Goal: Information Seeking & Learning: Check status

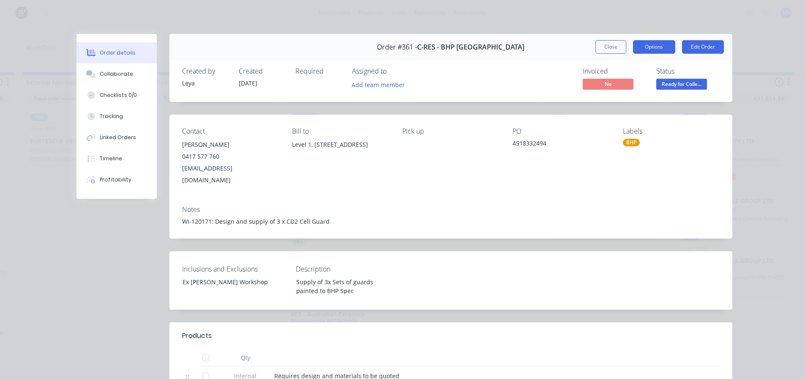
click at [663, 46] on button "Options" at bounding box center [654, 47] width 42 height 14
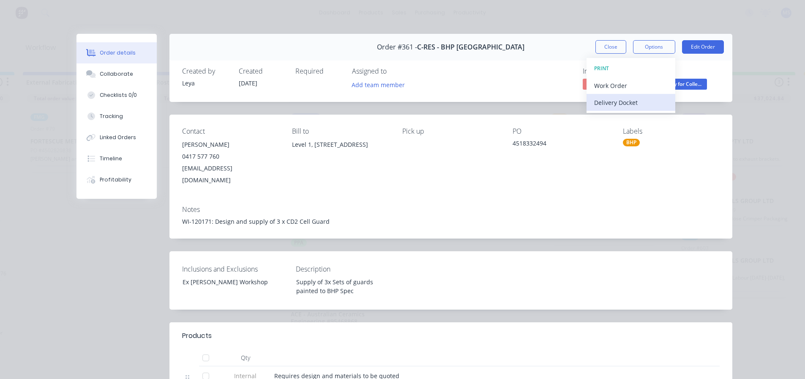
click at [635, 98] on div "Delivery Docket" at bounding box center [631, 102] width 74 height 12
click at [612, 100] on div "Standard" at bounding box center [631, 102] width 74 height 12
click at [511, 89] on div "Invoiced No Status Ready for Colle..." at bounding box center [578, 79] width 283 height 25
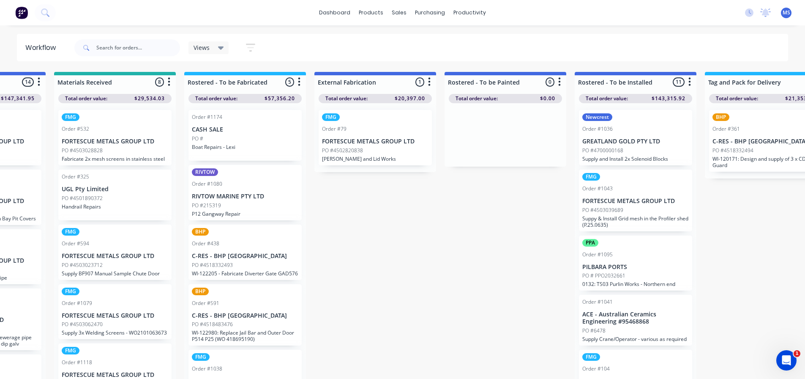
drag, startPoint x: 567, startPoint y: 42, endPoint x: 654, endPoint y: 47, distance: 86.8
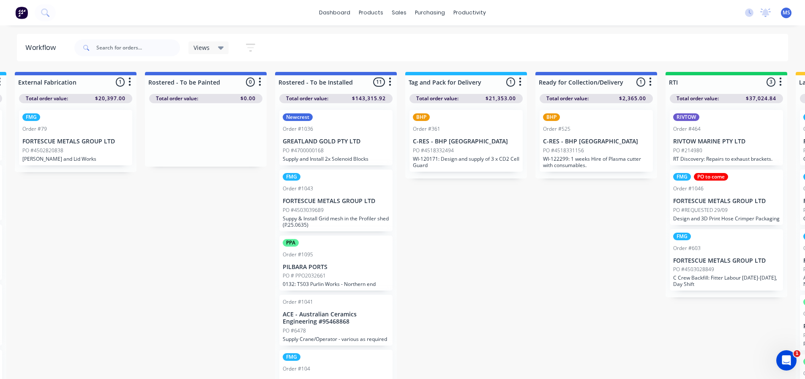
drag, startPoint x: 588, startPoint y: 39, endPoint x: 656, endPoint y: 44, distance: 67.4
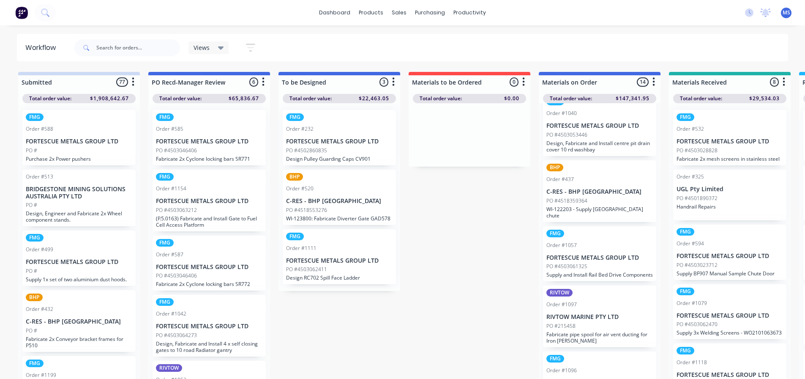
click at [600, 247] on div "Order #1057" at bounding box center [600, 245] width 107 height 8
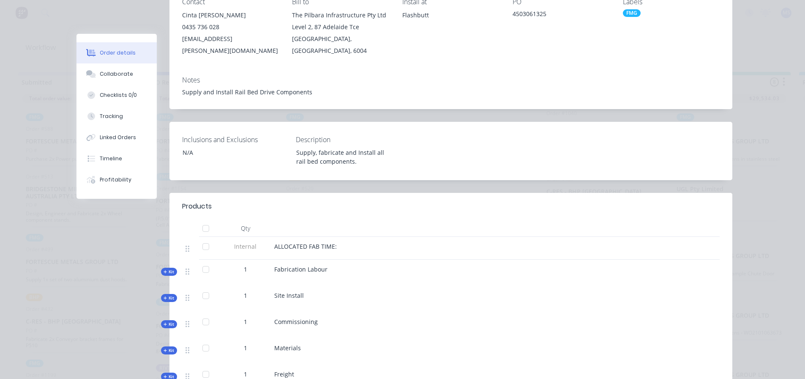
scroll to position [85, 0]
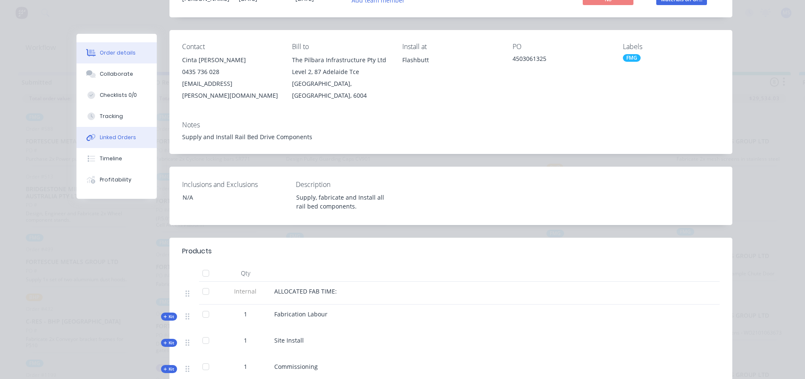
click at [143, 137] on button "Linked Orders" at bounding box center [117, 137] width 80 height 21
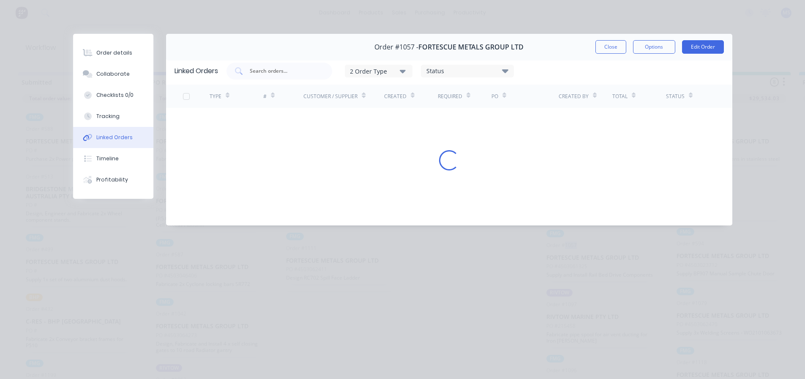
scroll to position [0, 0]
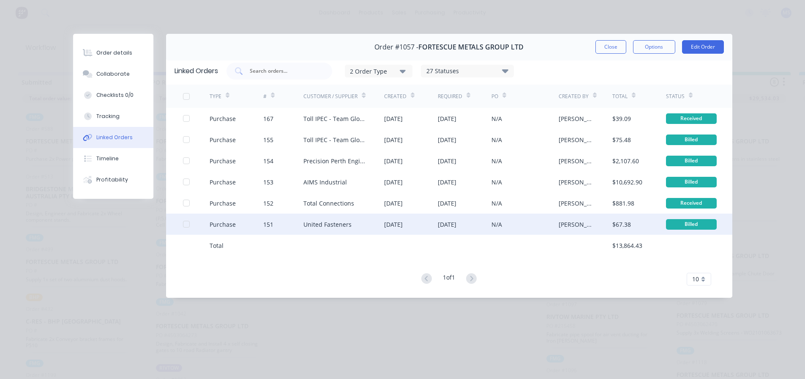
click at [417, 216] on div "[DATE]" at bounding box center [411, 223] width 54 height 21
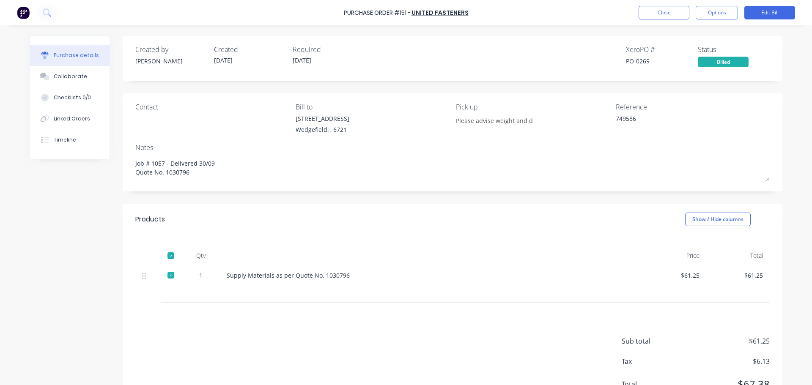
click at [409, 198] on div "Created by Sarah Created 23/09/25 Required 31/10/25 Xero PO # PO-0269 Status Bi…" at bounding box center [452, 225] width 659 height 379
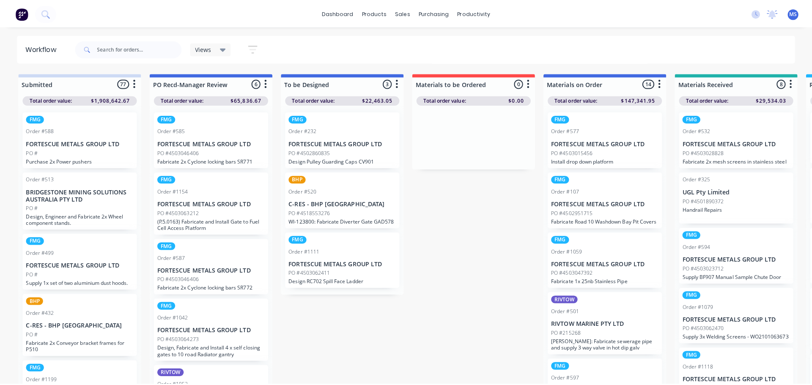
scroll to position [320, 0]
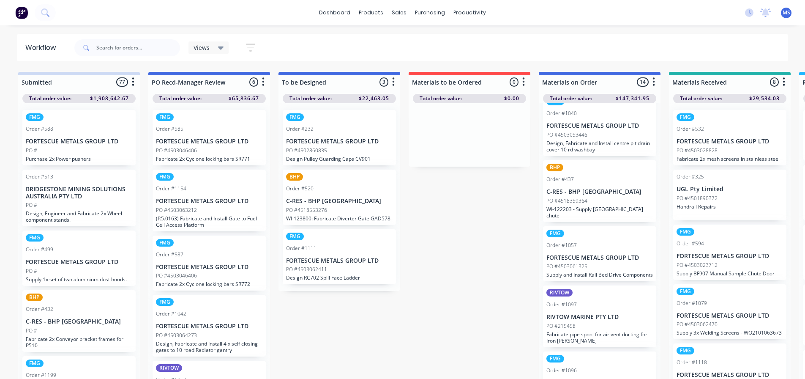
click at [604, 268] on div "PO #4503061325" at bounding box center [600, 267] width 107 height 8
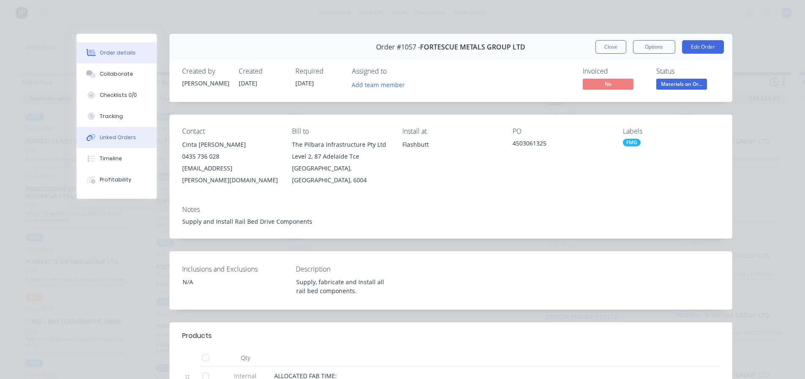
click at [114, 136] on div "Linked Orders" at bounding box center [118, 138] width 36 height 8
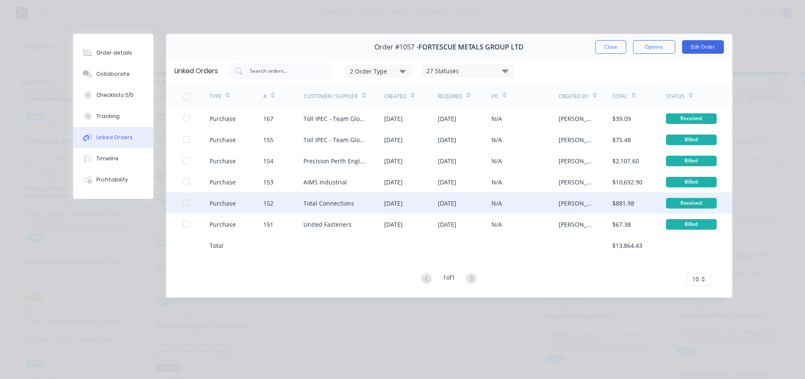
click at [186, 204] on div at bounding box center [186, 202] width 17 height 17
click at [354, 200] on div "Total Connections" at bounding box center [344, 202] width 81 height 21
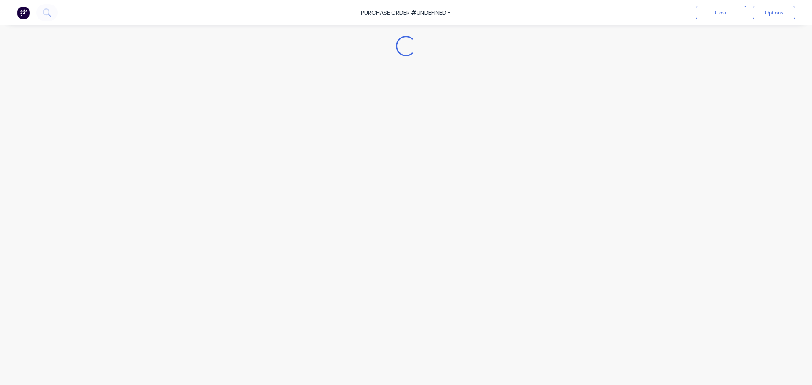
type textarea "x"
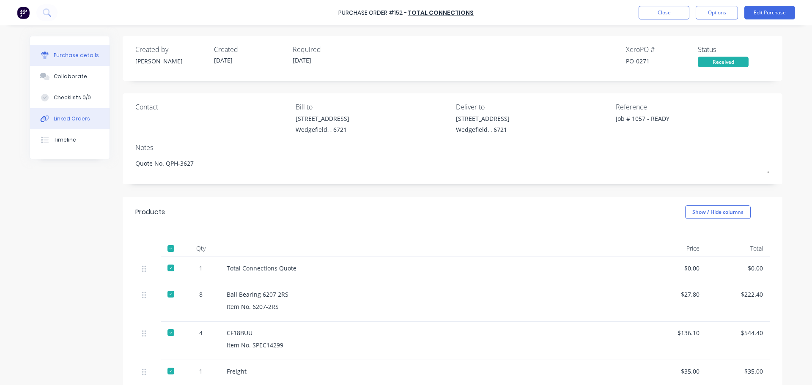
click at [88, 121] on button "Linked Orders" at bounding box center [69, 118] width 79 height 21
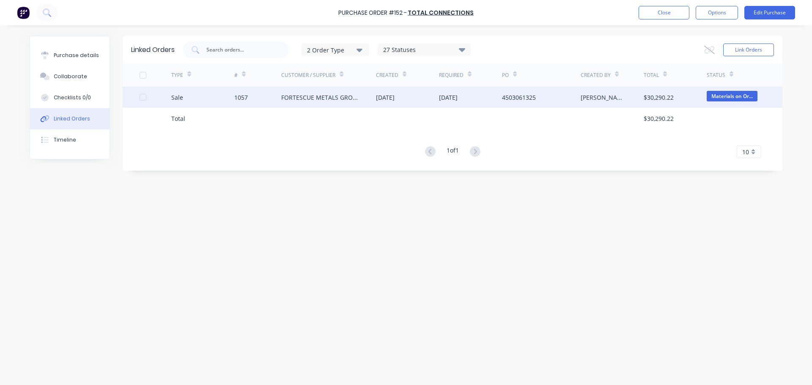
click at [175, 100] on div "Sale" at bounding box center [177, 97] width 12 height 9
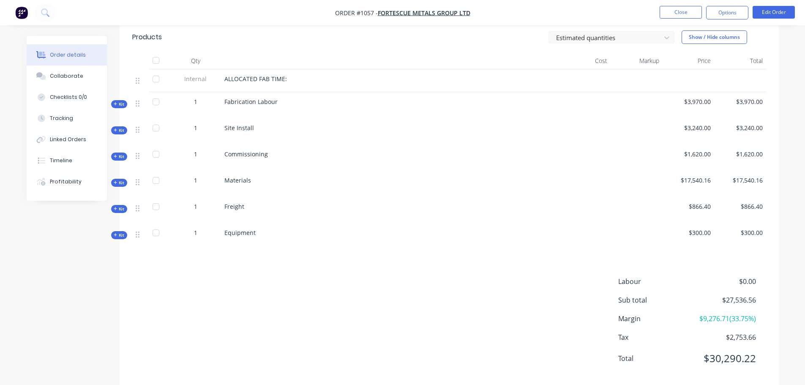
scroll to position [127, 0]
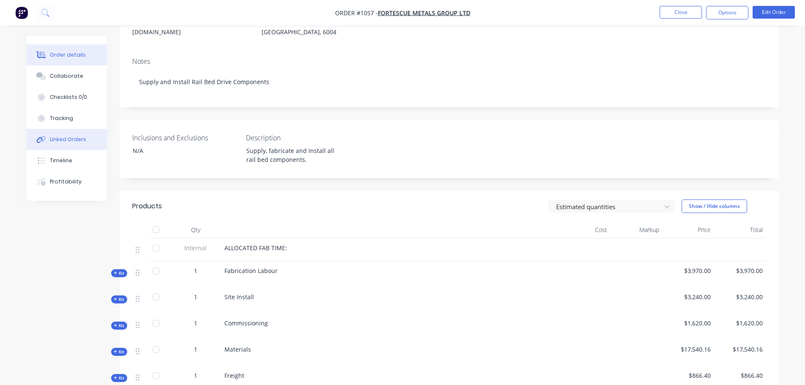
click at [74, 147] on button "Linked Orders" at bounding box center [67, 139] width 80 height 21
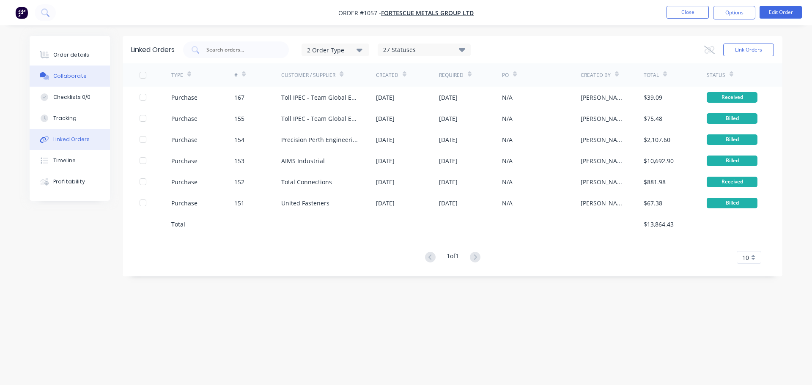
click at [73, 67] on button "Collaborate" at bounding box center [70, 76] width 80 height 21
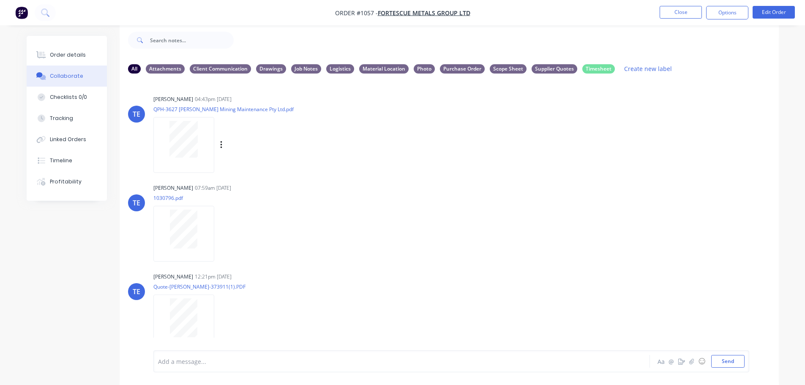
scroll to position [283, 0]
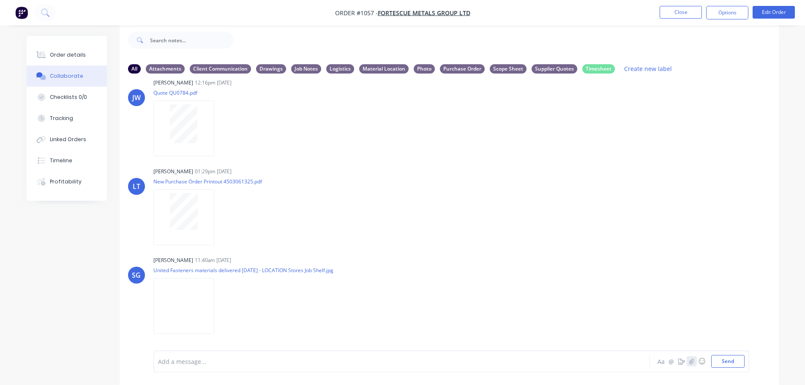
click at [690, 358] on icon "button" at bounding box center [691, 361] width 5 height 6
click at [726, 363] on button "Send" at bounding box center [727, 361] width 33 height 13
click at [222, 305] on icon "button" at bounding box center [221, 306] width 3 height 10
click at [262, 306] on button "Labels" at bounding box center [276, 307] width 95 height 19
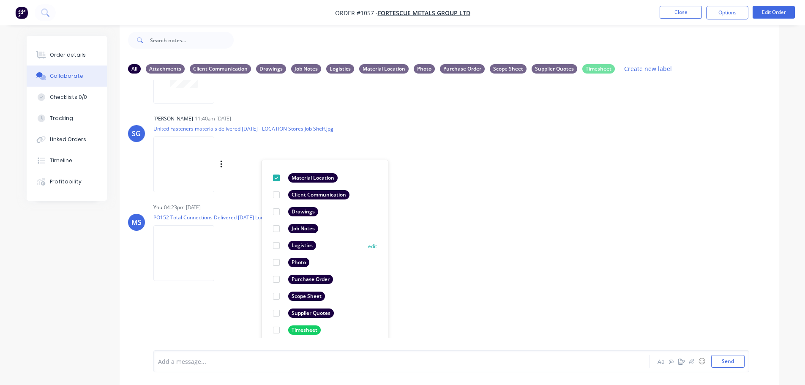
scroll to position [432, 0]
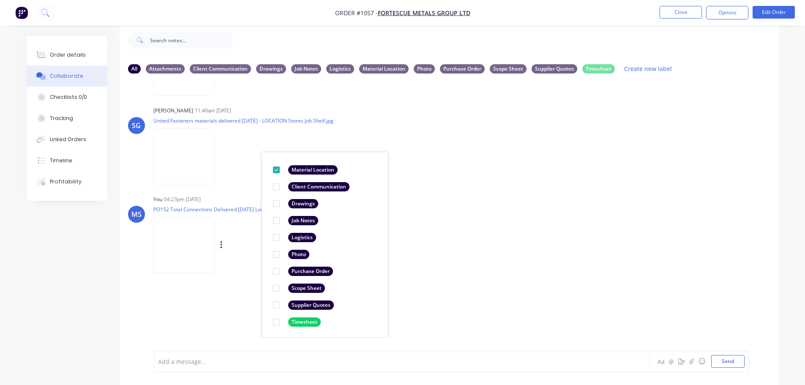
click at [487, 200] on div "TE Trent Ebermayer 04:43pm 09/09/25 QPH-3627 Madson Mining Maintenance Pty Ltd.…" at bounding box center [449, 208] width 659 height 257
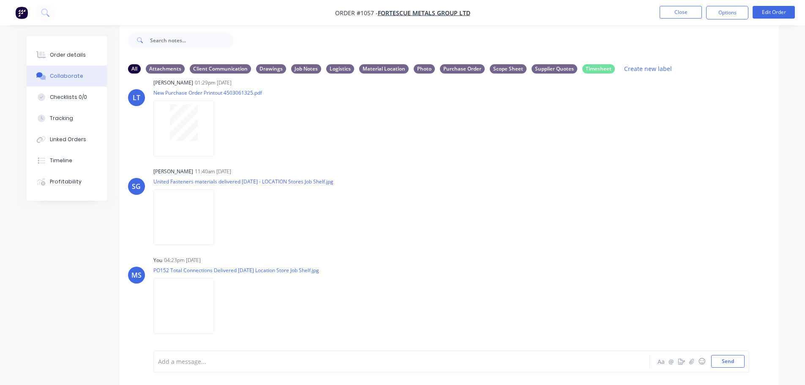
scroll to position [372, 0]
click at [225, 303] on div "Labels Download Delete" at bounding box center [265, 306] width 95 height 12
click at [222, 303] on icon "button" at bounding box center [221, 306] width 3 height 10
click at [262, 293] on button "Labels" at bounding box center [276, 288] width 95 height 19
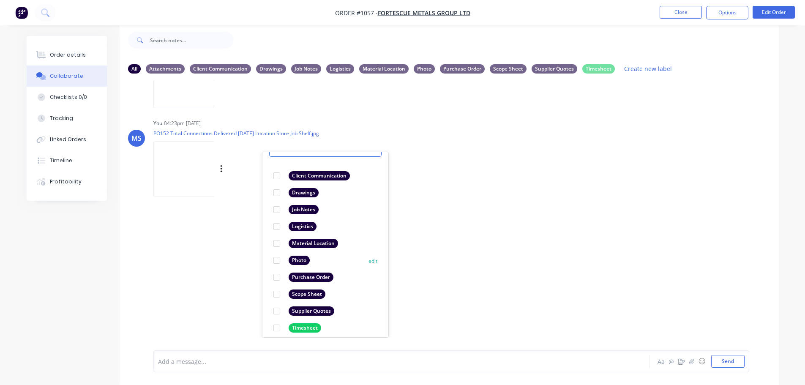
scroll to position [49, 0]
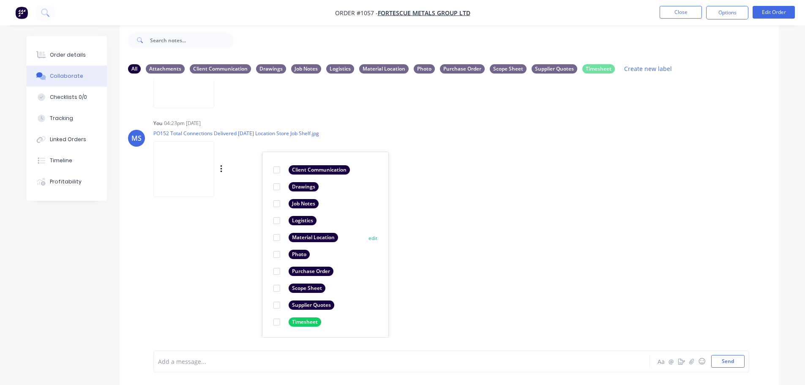
click at [276, 237] on div at bounding box center [276, 237] width 17 height 17
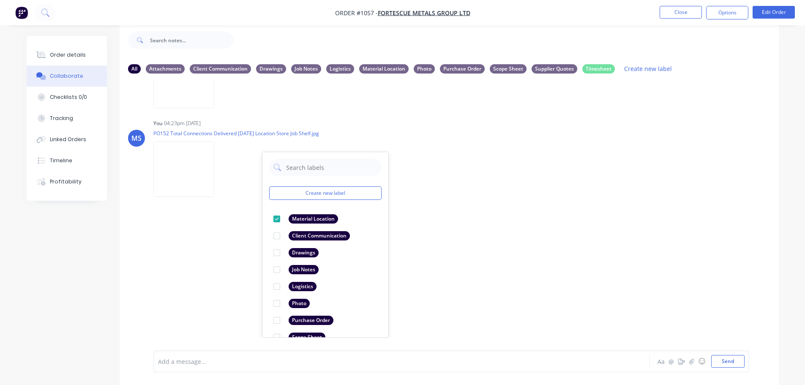
click at [506, 239] on div "TE Trent Ebermayer 04:43pm 09/09/25 QPH-3627 Madson Mining Maintenance Pty Ltd.…" at bounding box center [449, 208] width 659 height 257
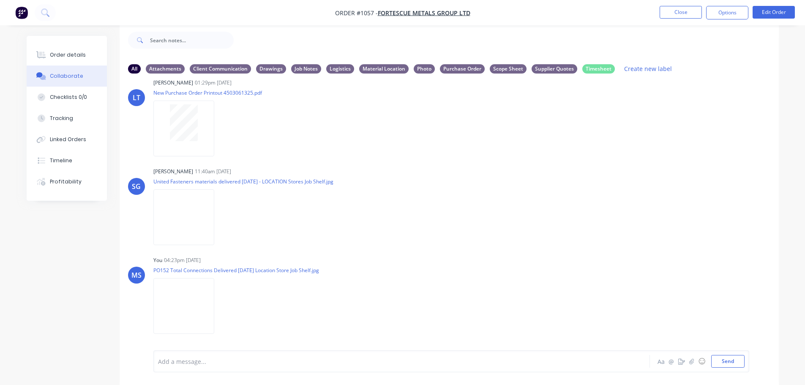
click at [383, 75] on div "All Attachments Client Communication Drawings Job Notes Logistics Material Loca…" at bounding box center [449, 68] width 659 height 23
click at [383, 69] on div "Material Location" at bounding box center [383, 68] width 49 height 9
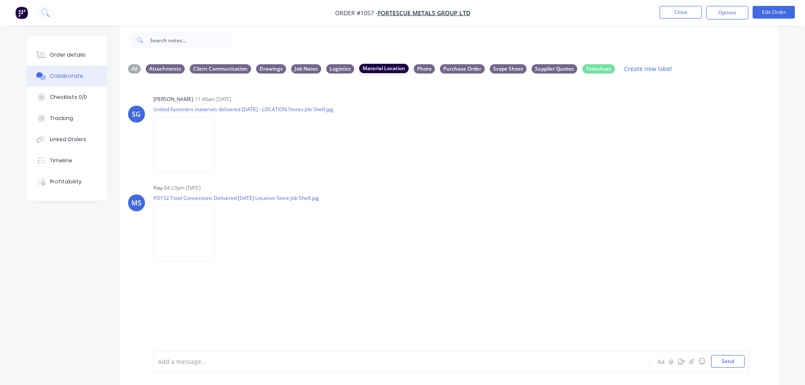
click at [379, 72] on div "Material Location" at bounding box center [383, 68] width 49 height 9
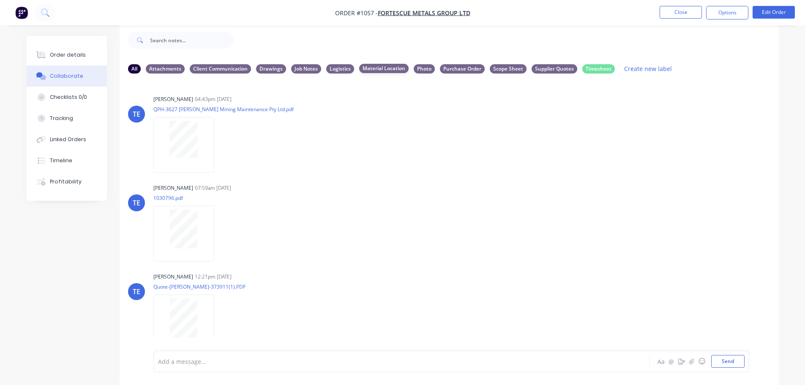
click at [396, 72] on div "Material Location" at bounding box center [383, 68] width 49 height 9
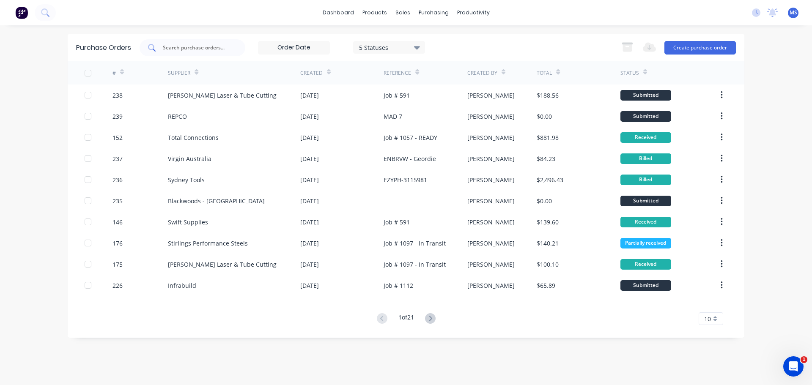
click at [240, 46] on div at bounding box center [192, 47] width 106 height 17
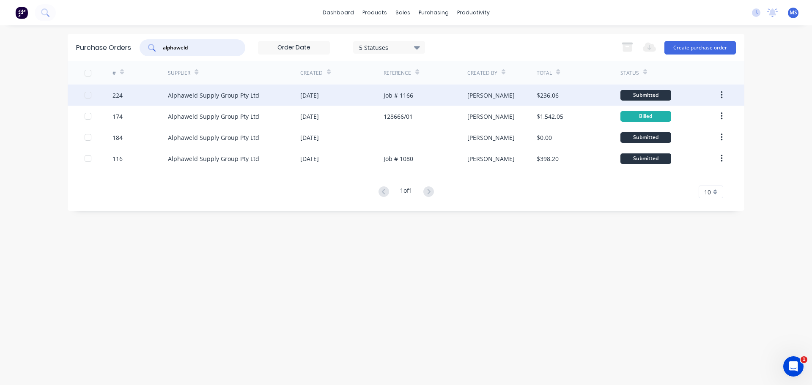
type input "alphaweld"
click at [249, 98] on div "Alphaweld Supply Group Pty Ltd" at bounding box center [213, 95] width 91 height 9
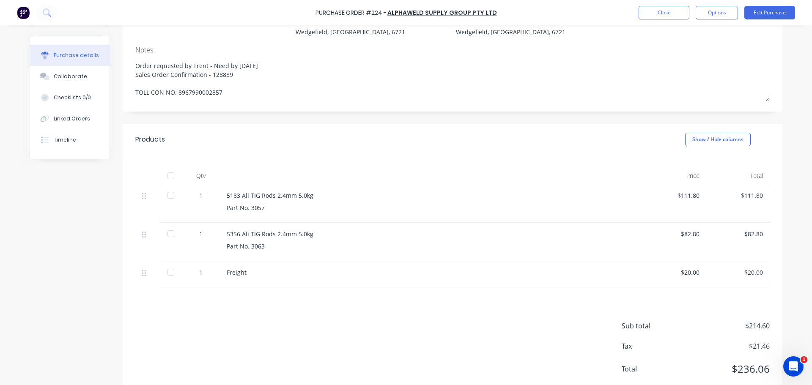
scroll to position [120, 0]
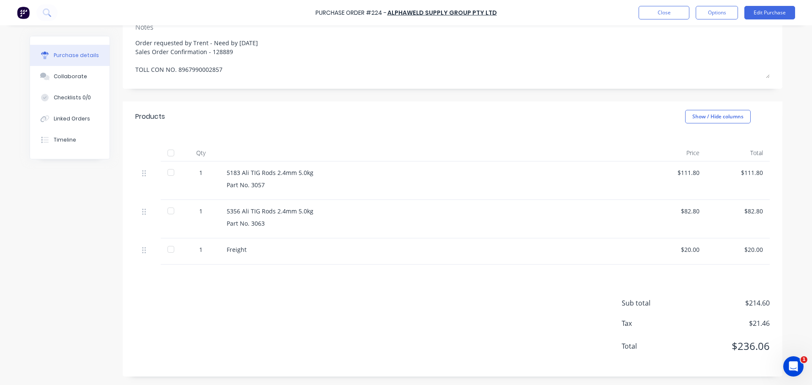
drag, startPoint x: 264, startPoint y: 212, endPoint x: 261, endPoint y: 206, distance: 6.2
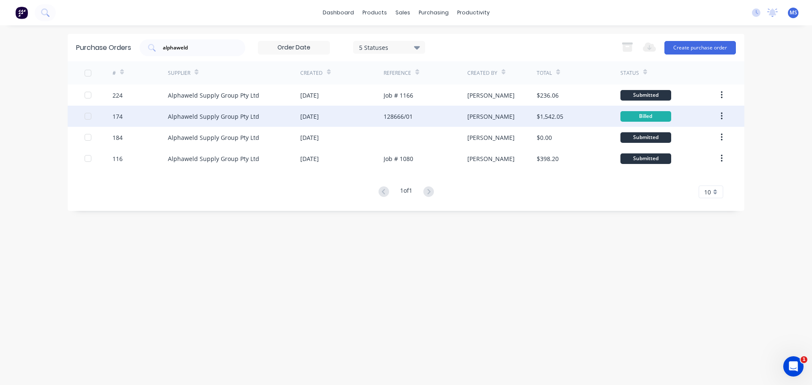
click at [297, 114] on div "Alphaweld Supply Group Pty Ltd" at bounding box center [234, 116] width 132 height 21
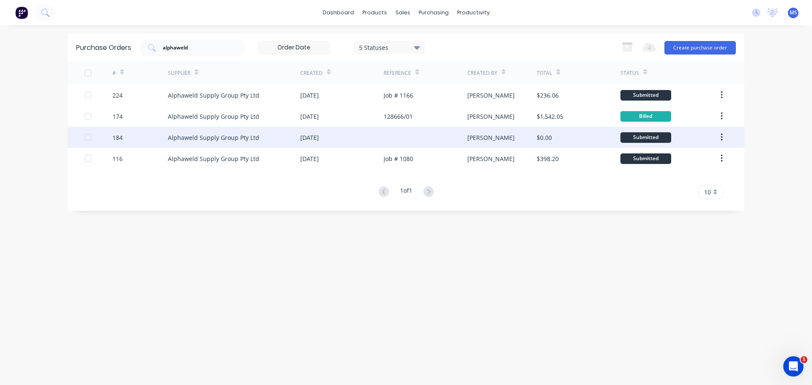
click at [354, 139] on div "[DATE]" at bounding box center [341, 137] width 83 height 21
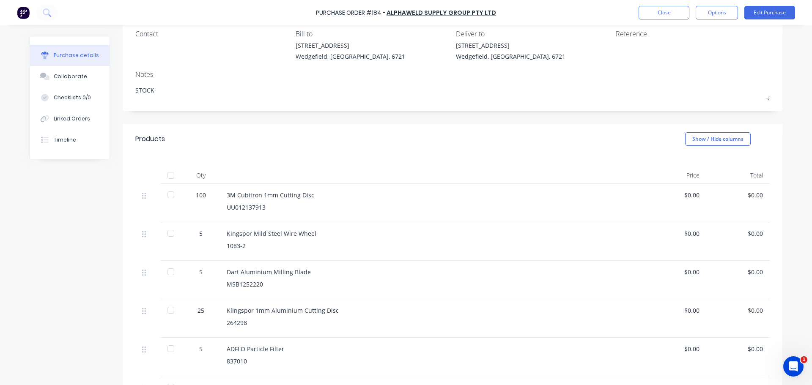
scroll to position [169, 0]
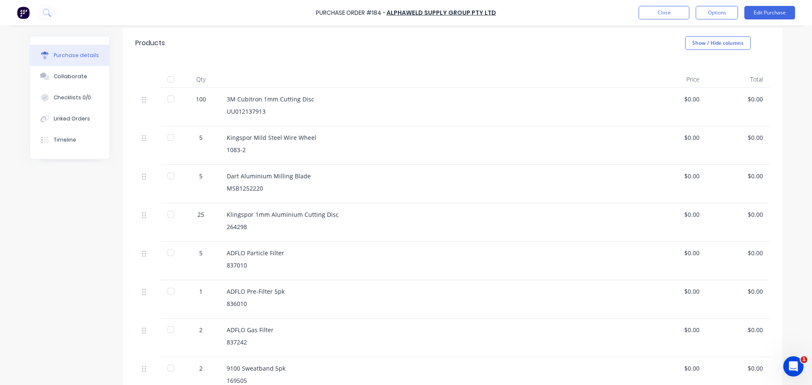
click at [175, 101] on div at bounding box center [170, 98] width 17 height 17
click at [169, 139] on div at bounding box center [170, 137] width 17 height 17
click at [162, 174] on div at bounding box center [170, 175] width 17 height 17
click at [167, 215] on div at bounding box center [170, 214] width 17 height 17
click at [175, 254] on div at bounding box center [170, 252] width 17 height 17
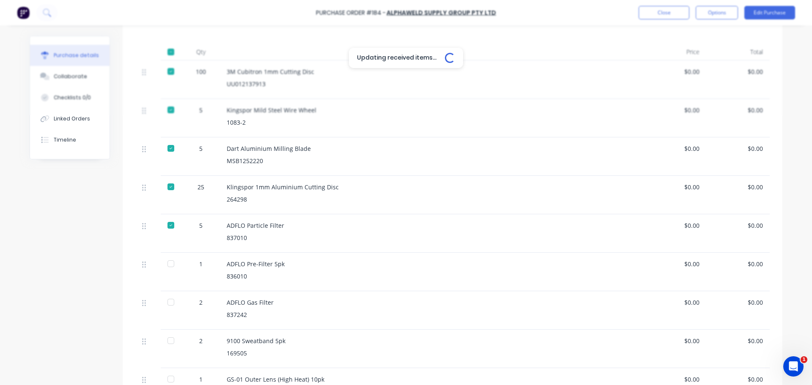
scroll to position [211, 0]
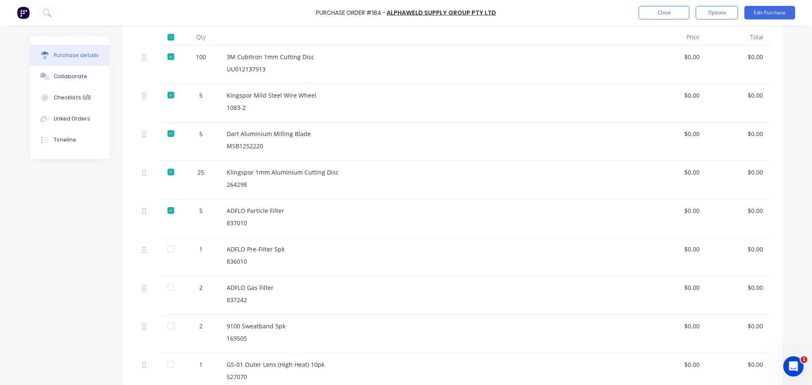
click at [177, 257] on div at bounding box center [171, 257] width 21 height 38
click at [172, 252] on div at bounding box center [170, 249] width 17 height 17
click at [171, 284] on div at bounding box center [170, 287] width 17 height 17
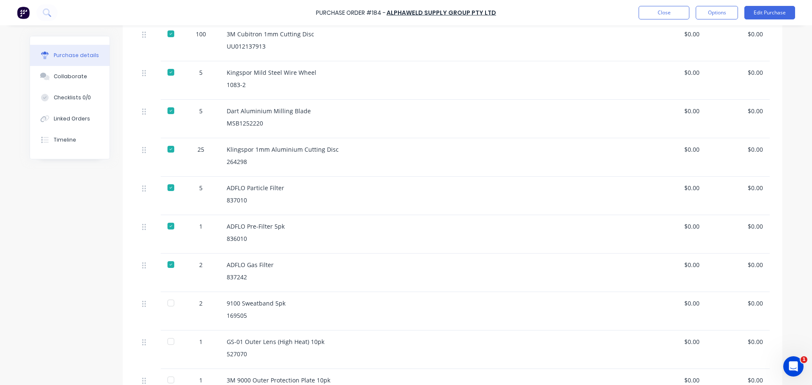
scroll to position [254, 0]
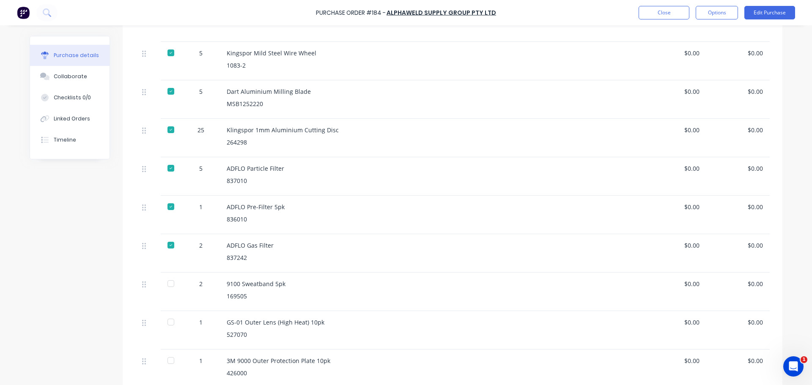
click at [170, 293] on div at bounding box center [171, 292] width 21 height 38
click at [170, 290] on div at bounding box center [170, 283] width 17 height 17
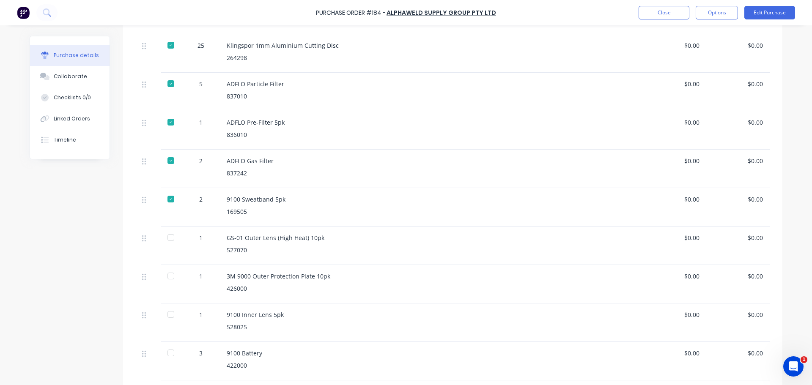
click at [172, 236] on div at bounding box center [170, 237] width 17 height 17
click at [173, 276] on div at bounding box center [170, 276] width 17 height 17
click at [166, 304] on div at bounding box center [171, 323] width 21 height 38
click at [166, 312] on div at bounding box center [170, 314] width 17 height 17
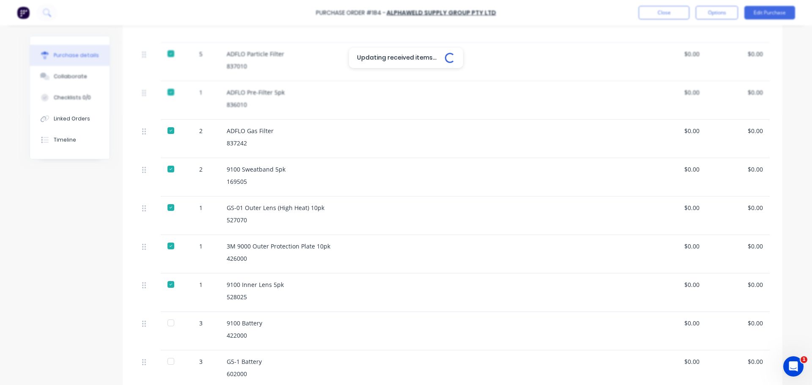
scroll to position [423, 0]
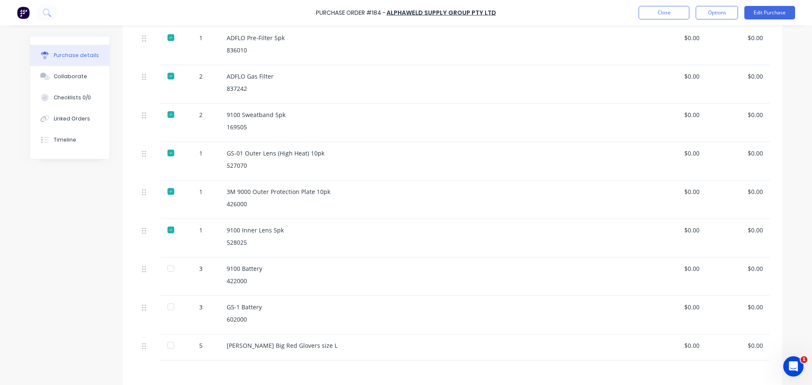
click at [172, 282] on div at bounding box center [171, 276] width 21 height 38
click at [169, 268] on div at bounding box center [170, 268] width 17 height 17
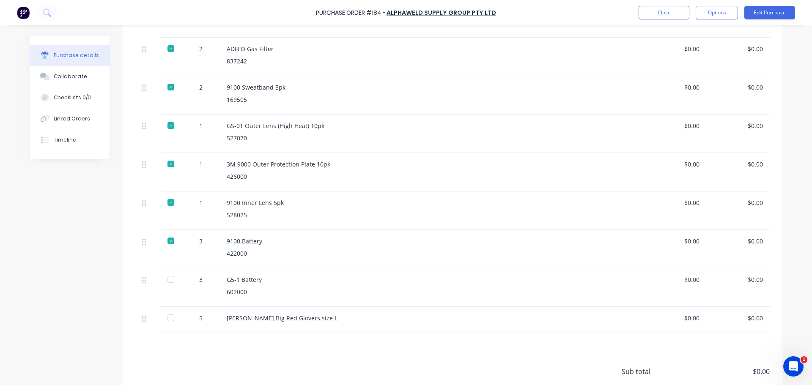
scroll to position [465, 0]
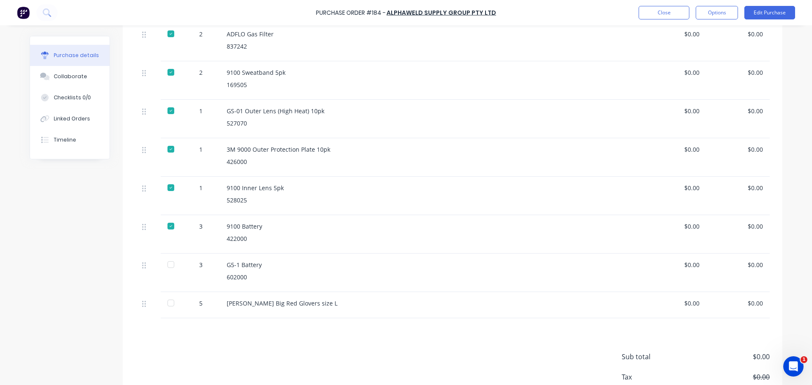
click at [183, 282] on div "3" at bounding box center [201, 273] width 38 height 38
click at [182, 272] on div "3" at bounding box center [201, 273] width 38 height 38
click at [172, 270] on div at bounding box center [170, 264] width 17 height 17
click at [171, 301] on div at bounding box center [170, 303] width 17 height 17
type textarea "x"
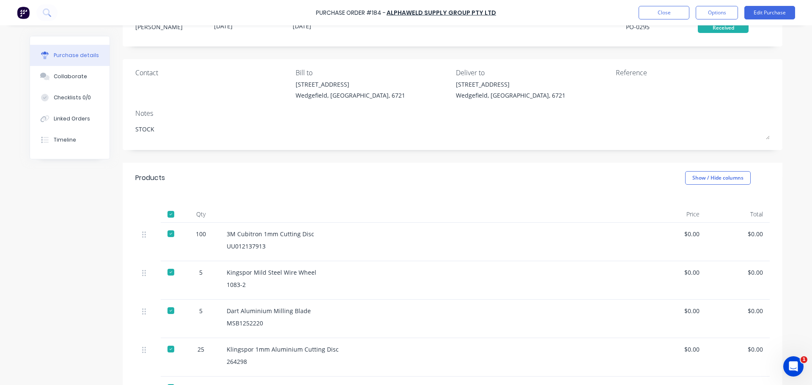
scroll to position [0, 0]
